Goal: Task Accomplishment & Management: Use online tool/utility

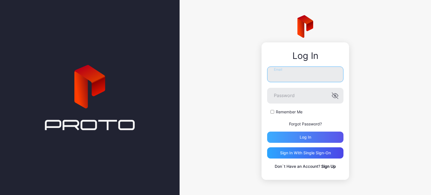
type input "**********"
click at [299, 134] on div "Log in" at bounding box center [305, 137] width 76 height 11
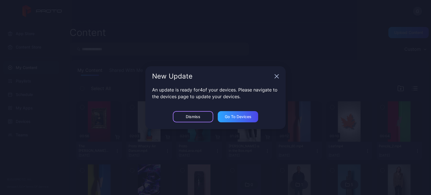
click at [203, 118] on div "Dismiss" at bounding box center [193, 116] width 40 height 11
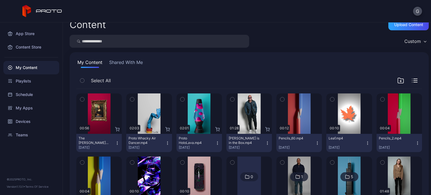
scroll to position [6, 0]
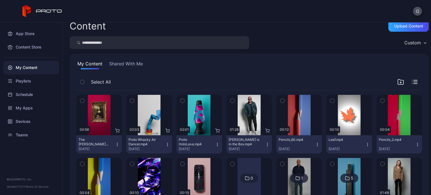
click at [202, 37] on input "search" at bounding box center [159, 42] width 179 height 13
type input "*****"
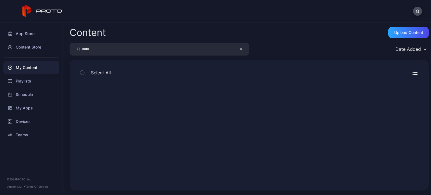
scroll to position [0, 0]
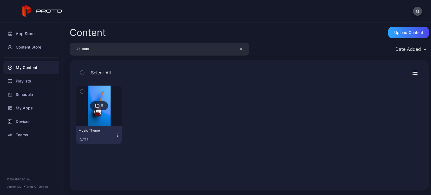
click at [240, 49] on icon "button" at bounding box center [241, 49] width 3 height 7
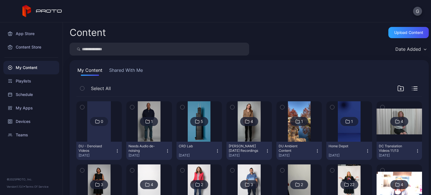
click at [224, 50] on input "search" at bounding box center [159, 49] width 179 height 13
type input "**********"
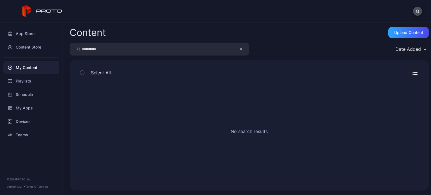
click at [39, 68] on div "My Content" at bounding box center [31, 67] width 56 height 13
click at [38, 50] on div "Content Store" at bounding box center [31, 46] width 56 height 13
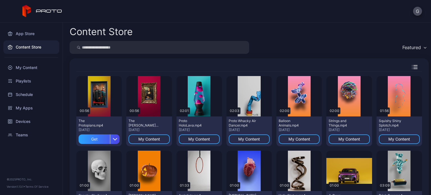
click at [118, 47] on input "search" at bounding box center [159, 47] width 179 height 13
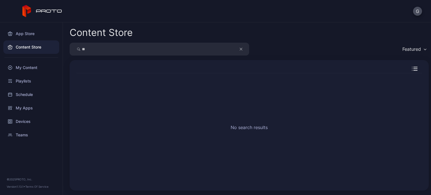
type input "*"
type input "**********"
click at [237, 49] on input "**********" at bounding box center [159, 49] width 179 height 13
click at [243, 50] on button "button" at bounding box center [243, 49] width 11 height 13
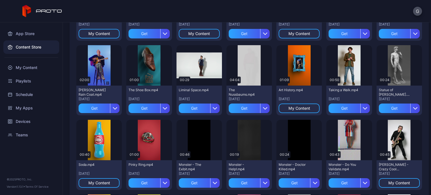
scroll to position [552, 0]
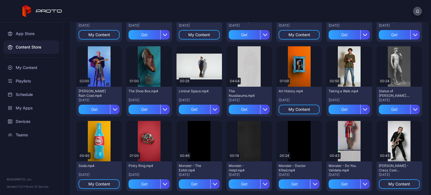
click at [417, 139] on div "Preview 00:56 The Protopians.mp4 [DATE] Get Preview 00:56 The [PERSON_NAME] [PE…" at bounding box center [249, 6] width 355 height 983
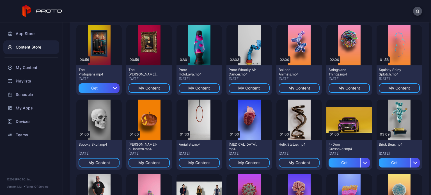
scroll to position [0, 0]
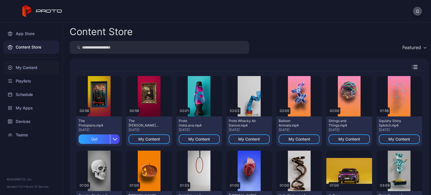
click at [41, 65] on div "My Content" at bounding box center [31, 67] width 56 height 13
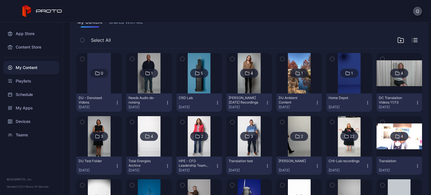
scroll to position [46, 0]
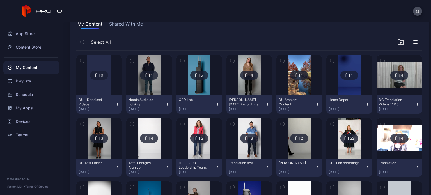
click at [326, 138] on div "22" at bounding box center [348, 138] width 45 height 40
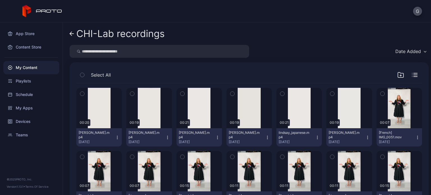
click at [72, 32] on icon at bounding box center [72, 33] width 4 height 5
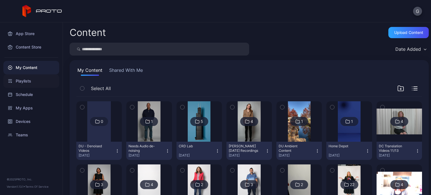
click at [47, 84] on div "Playlists" at bounding box center [31, 80] width 56 height 13
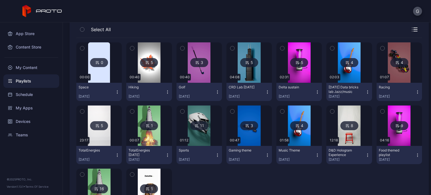
scroll to position [59, 0]
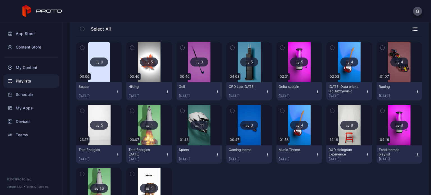
click at [301, 144] on img at bounding box center [299, 125] width 23 height 40
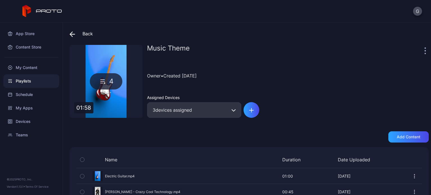
scroll to position [47, 0]
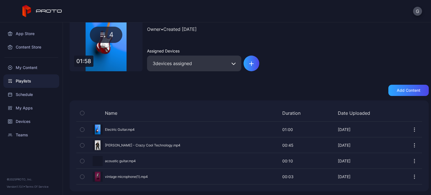
click at [117, 175] on div "Preview" at bounding box center [249, 176] width 346 height 15
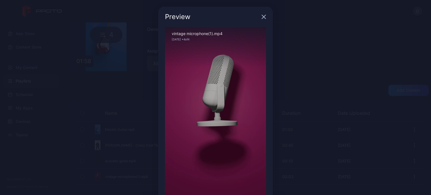
click at [261, 16] on icon "button" at bounding box center [263, 17] width 4 height 4
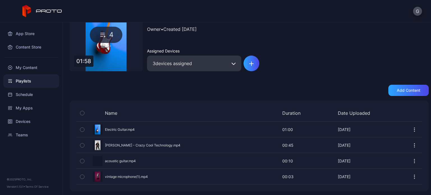
click at [118, 129] on div "Preview" at bounding box center [249, 129] width 346 height 15
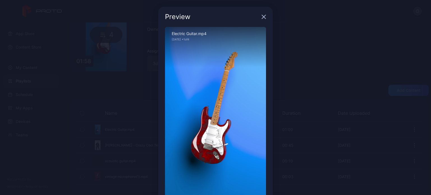
click at [261, 17] on icon "button" at bounding box center [263, 17] width 4 height 4
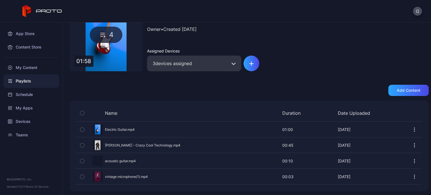
click at [317, 68] on div "Music Theme Owner • Created [DATE] Assigned Devices 3 devices assigned" at bounding box center [288, 34] width 282 height 73
click at [193, 159] on div "Preview" at bounding box center [249, 160] width 346 height 15
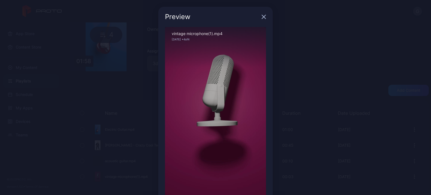
click at [261, 17] on icon "button" at bounding box center [263, 17] width 4 height 4
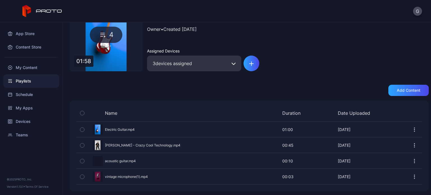
click at [128, 158] on div "Preview" at bounding box center [249, 160] width 346 height 15
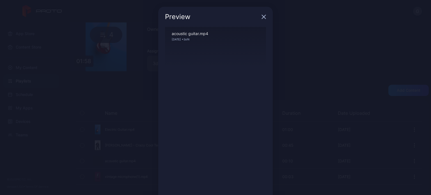
click at [263, 17] on div "Preview" at bounding box center [215, 17] width 114 height 20
click at [262, 16] on icon "button" at bounding box center [264, 17] width 4 height 4
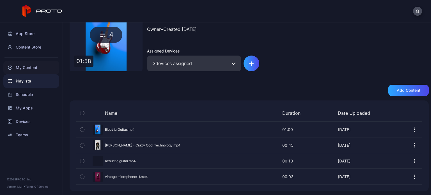
click at [26, 70] on div "My Content" at bounding box center [31, 67] width 56 height 13
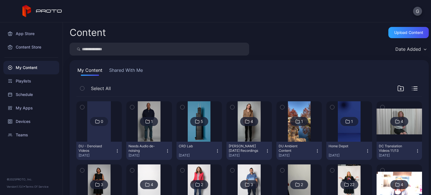
click at [107, 53] on input "search" at bounding box center [159, 49] width 179 height 13
type input "********"
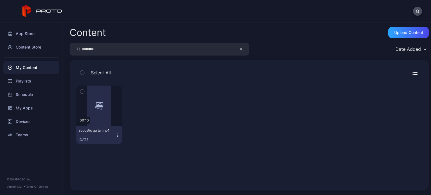
click at [118, 136] on icon "button" at bounding box center [117, 135] width 4 height 4
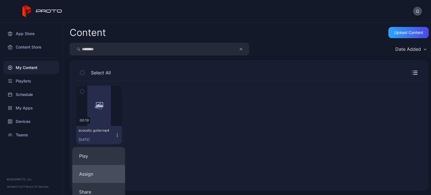
click at [111, 170] on button "Assign" at bounding box center [98, 174] width 53 height 18
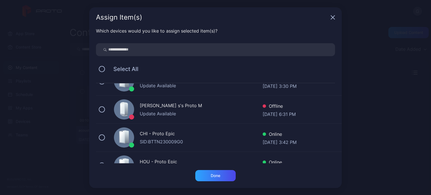
scroll to position [229, 0]
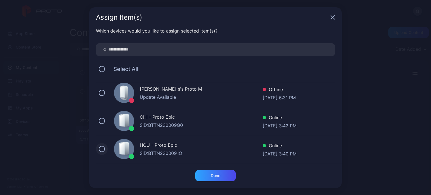
click at [102, 147] on button at bounding box center [102, 149] width 6 height 6
click at [221, 173] on div "Done" at bounding box center [215, 175] width 40 height 11
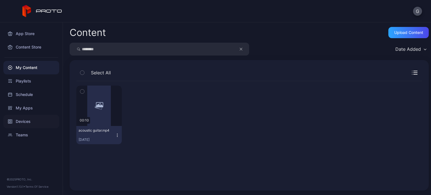
click at [31, 125] on div "Devices" at bounding box center [31, 121] width 56 height 13
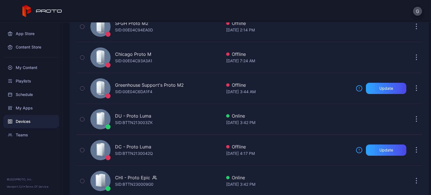
scroll to position [187, 0]
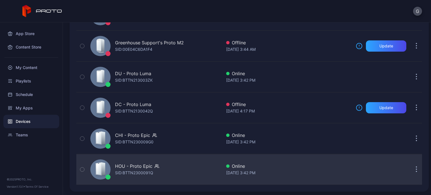
click at [148, 169] on div "SID: BTTN2300091Q" at bounding box center [134, 172] width 38 height 7
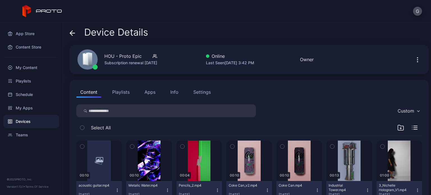
click at [118, 189] on icon "button" at bounding box center [117, 190] width 4 height 4
click at [146, 131] on div "Select All" at bounding box center [249, 129] width 346 height 14
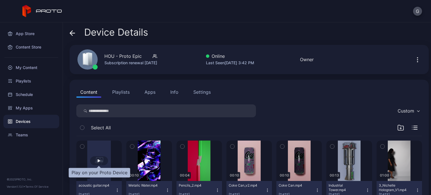
click at [100, 162] on div "button" at bounding box center [99, 160] width 18 height 9
